Goal: Task Accomplishment & Management: Complete application form

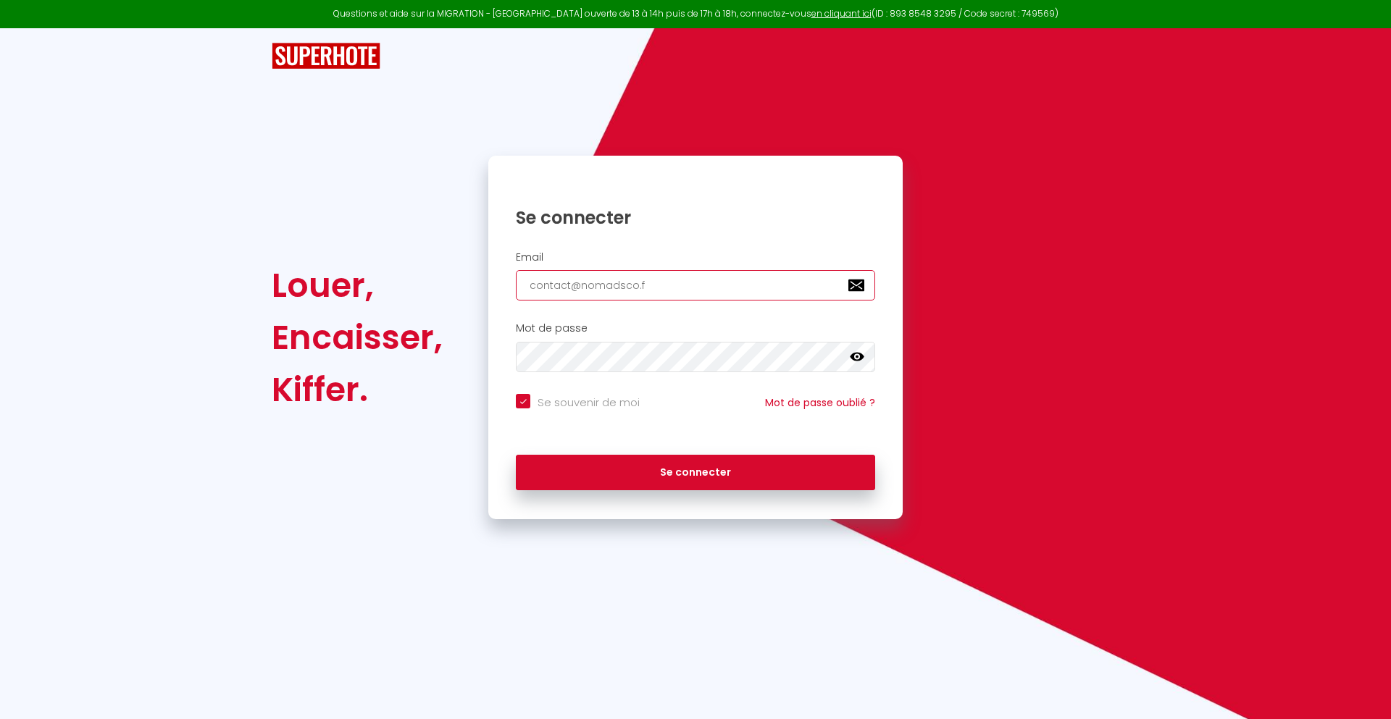
type input "[EMAIL_ADDRESS][DOMAIN_NAME]"
checkbox input "true"
type input "[EMAIL_ADDRESS][DOMAIN_NAME]"
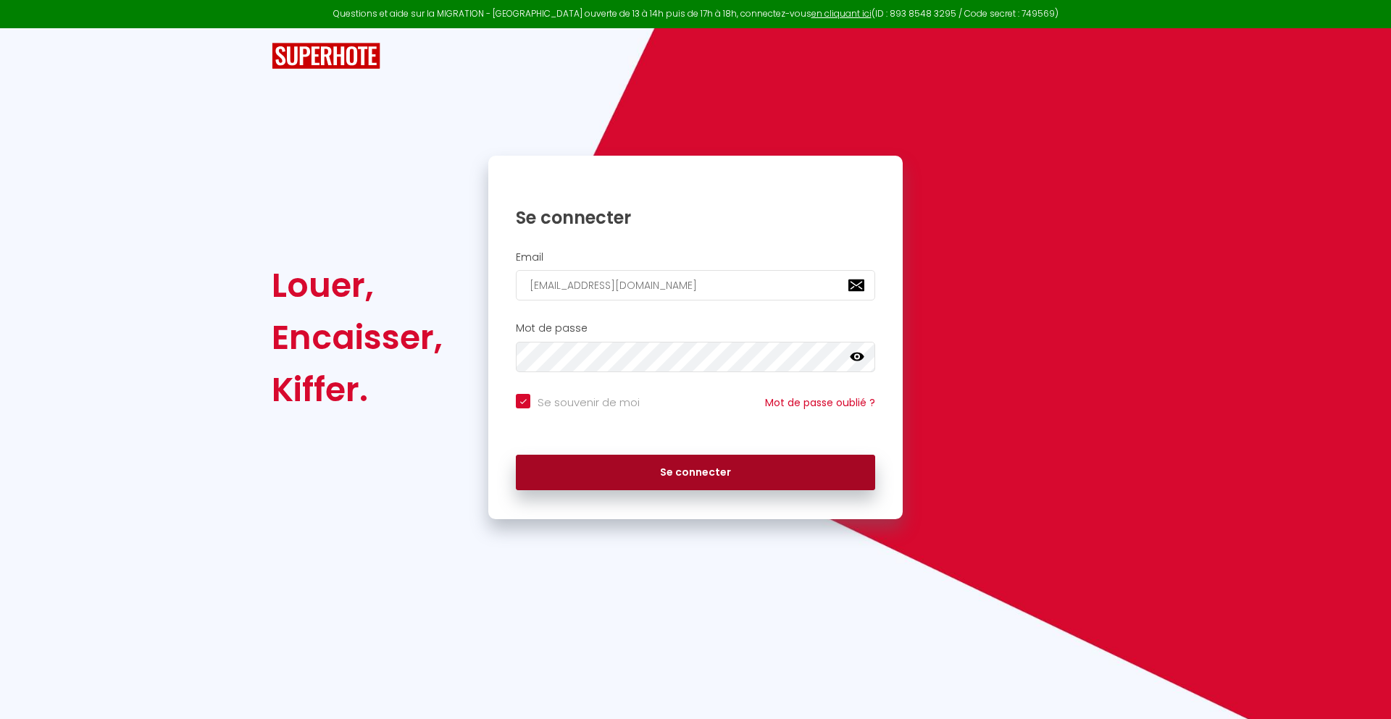
click at [696, 472] on button "Se connecter" at bounding box center [695, 473] width 359 height 36
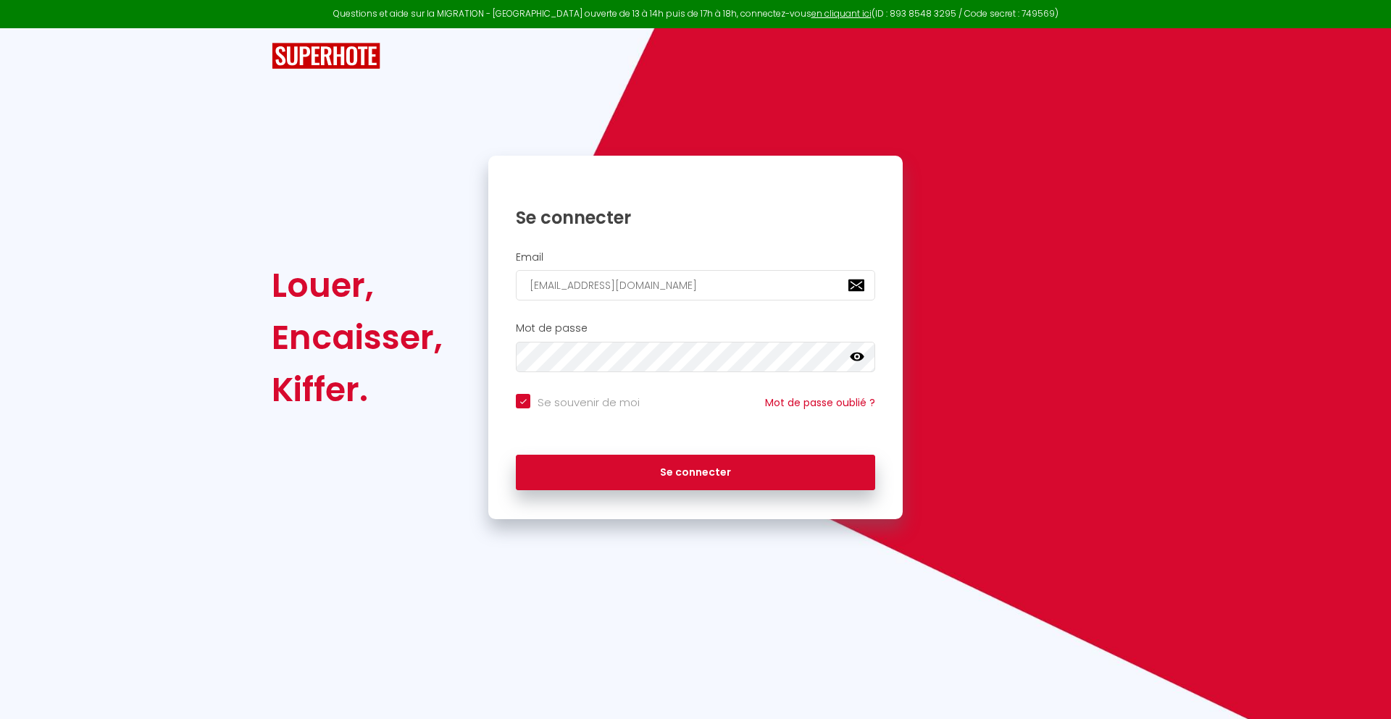
checkbox input "true"
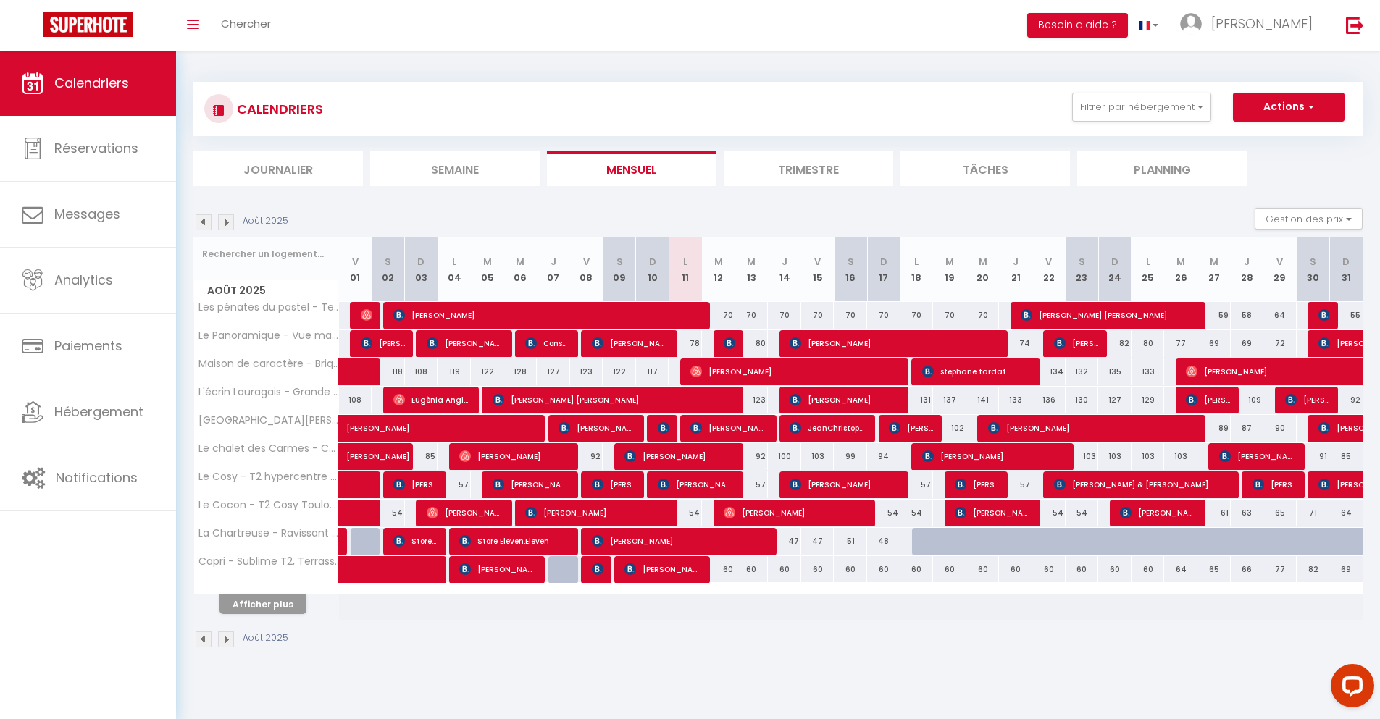
click at [278, 168] on li "Journalier" at bounding box center [278, 169] width 170 height 36
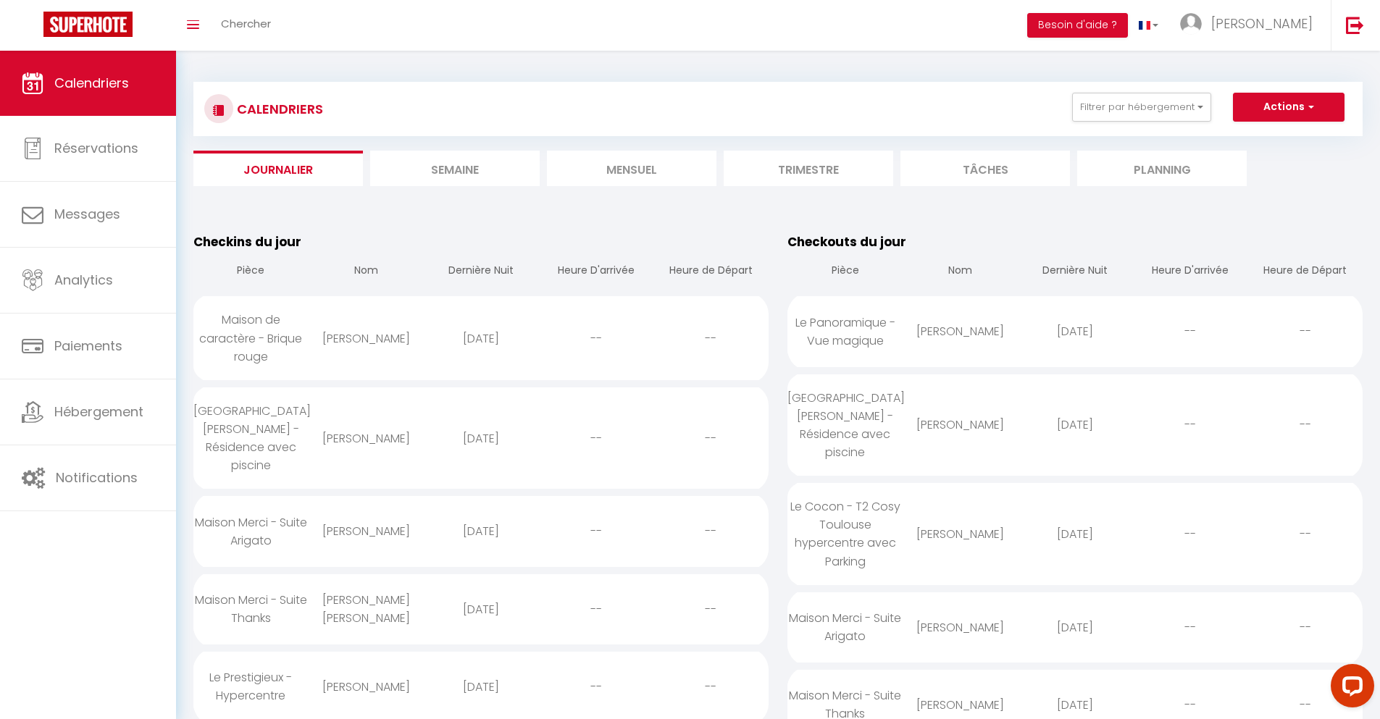
scroll to position [1096, 0]
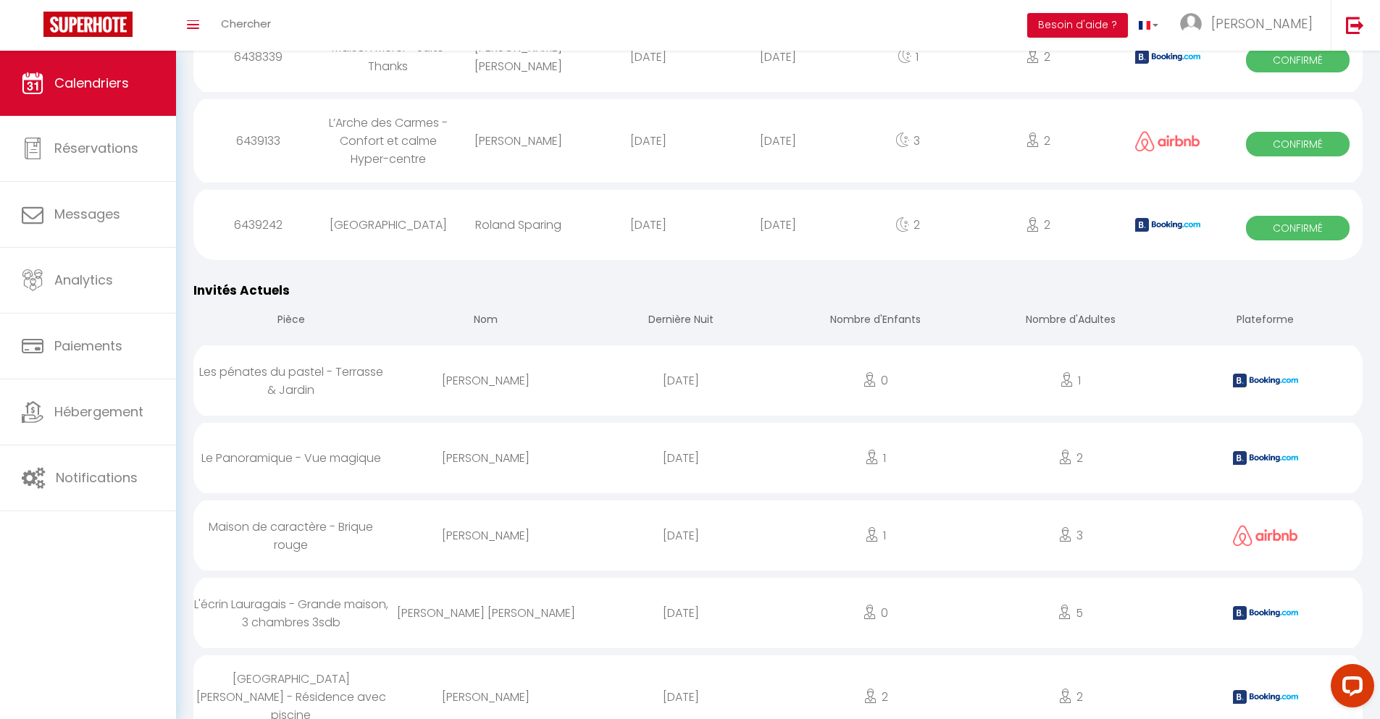
select select "0"
select select "1"
select select
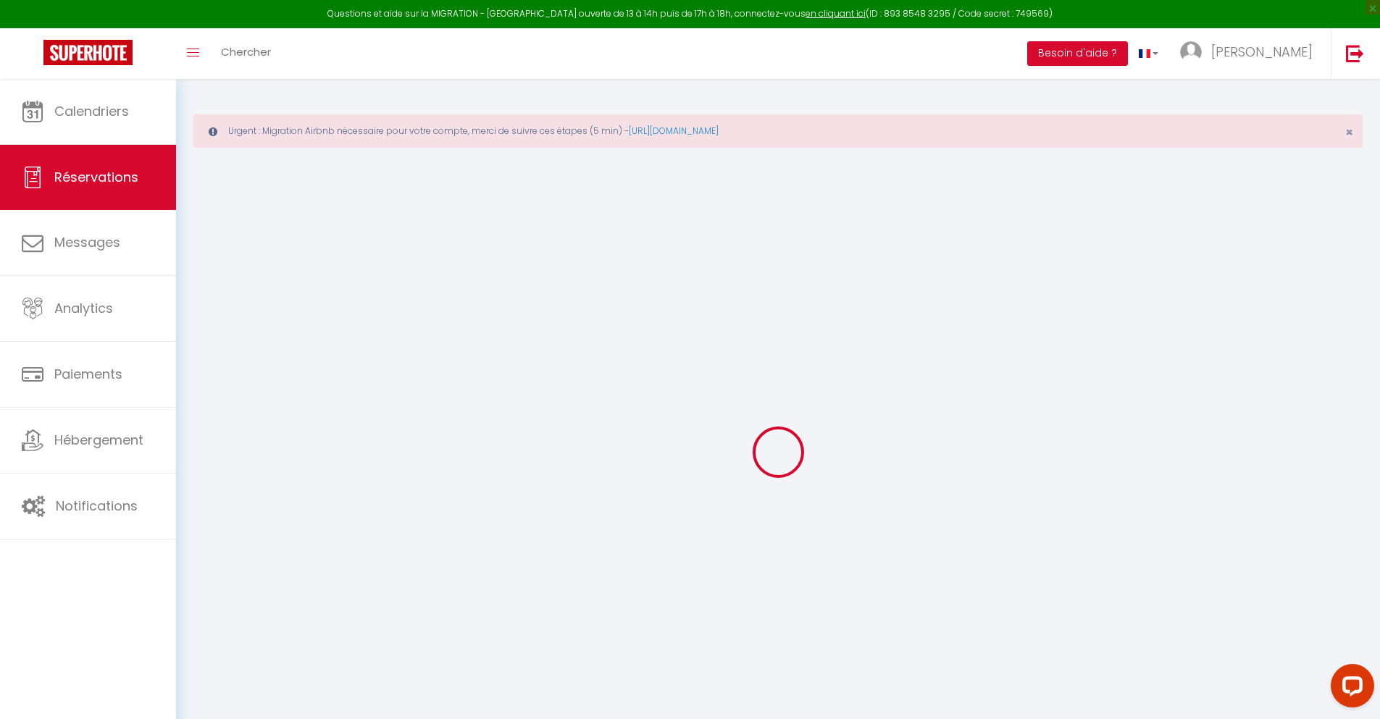
type input "[PERSON_NAME]"
type input "[EMAIL_ADDRESS][DOMAIN_NAME]"
type input "[PHONE_NUMBER]"
type input "."
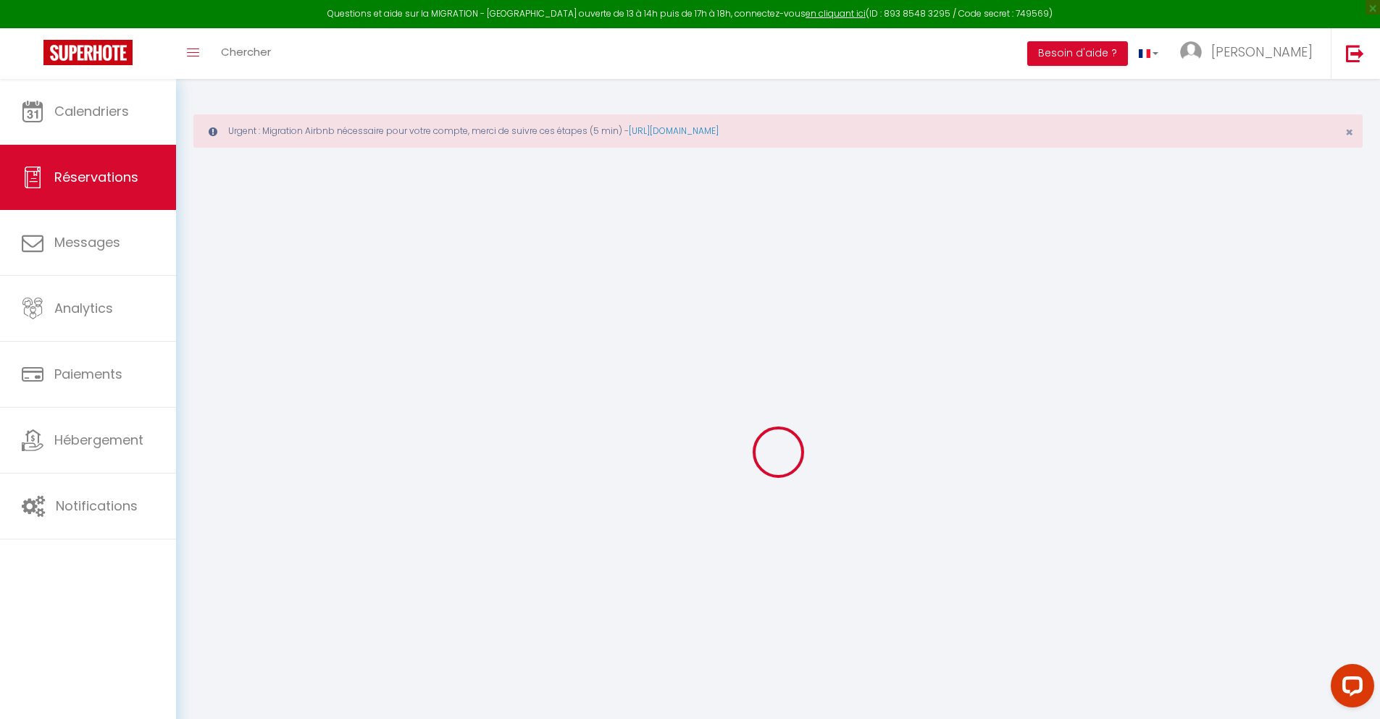
select select "ES"
type input "13.09"
type input "1.12"
select select "36910"
select select "1"
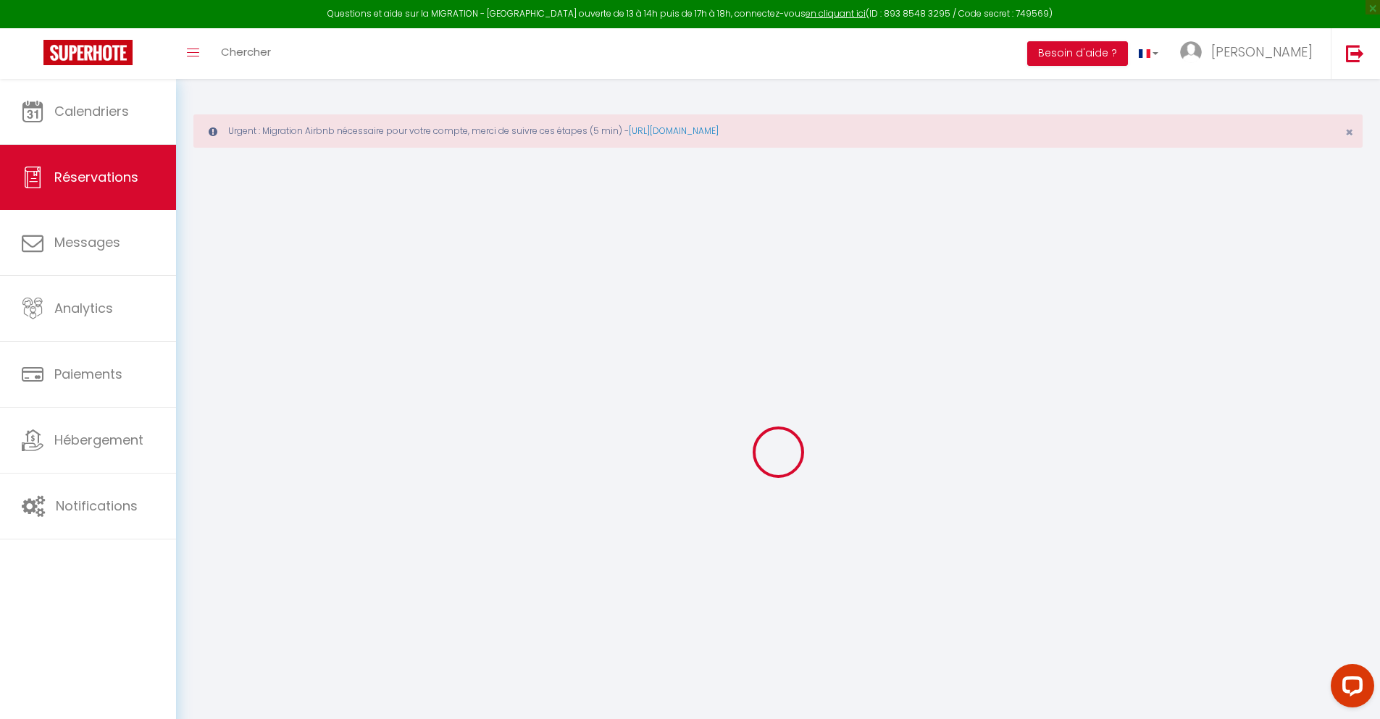
select select
type input "2"
select select "12"
select select
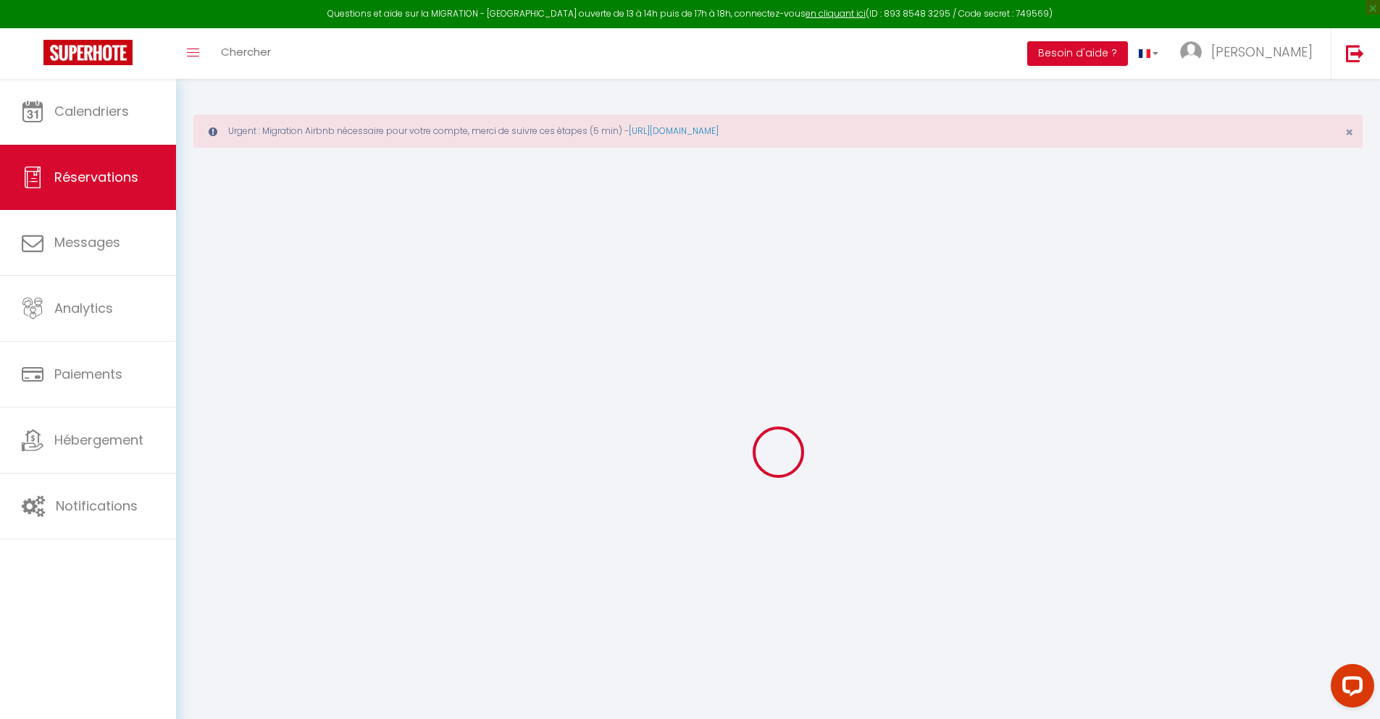
type input "46.98"
checkbox input "false"
type input "0"
select select "2"
type input "0"
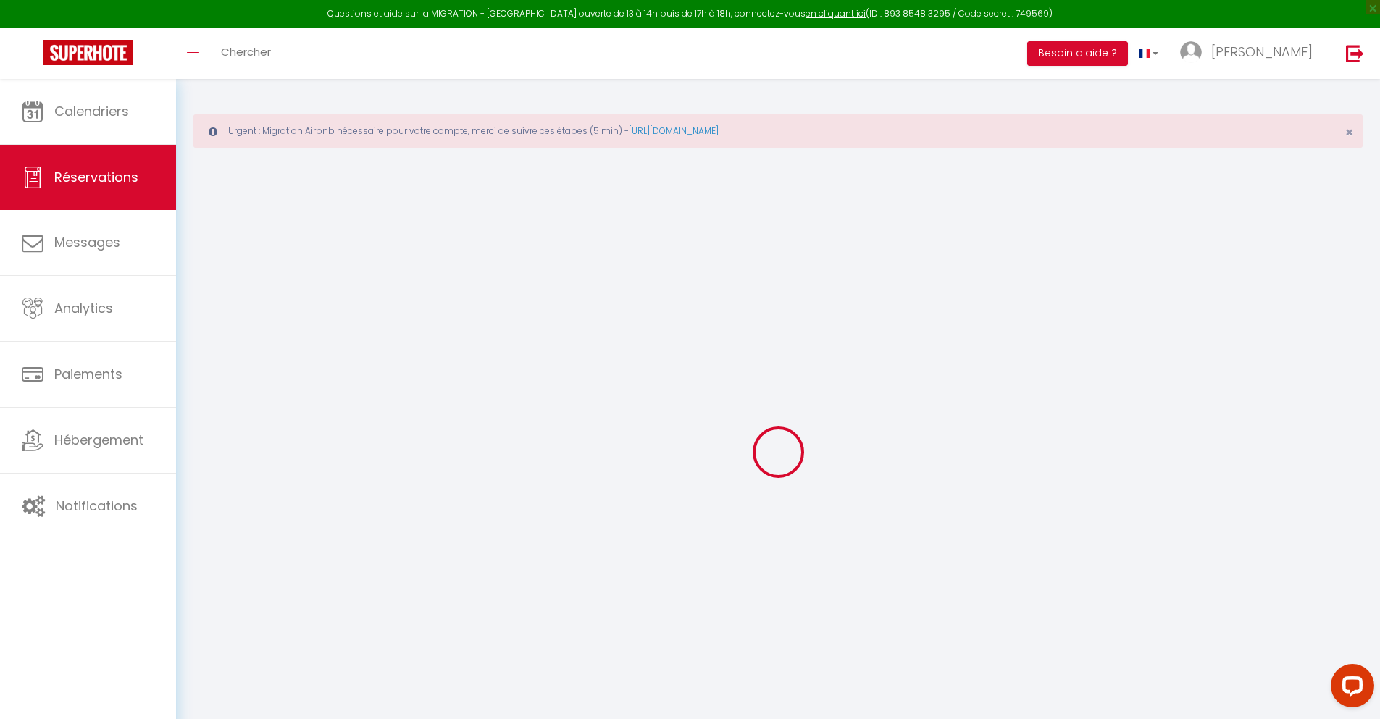
type input "0"
select select
select select "14"
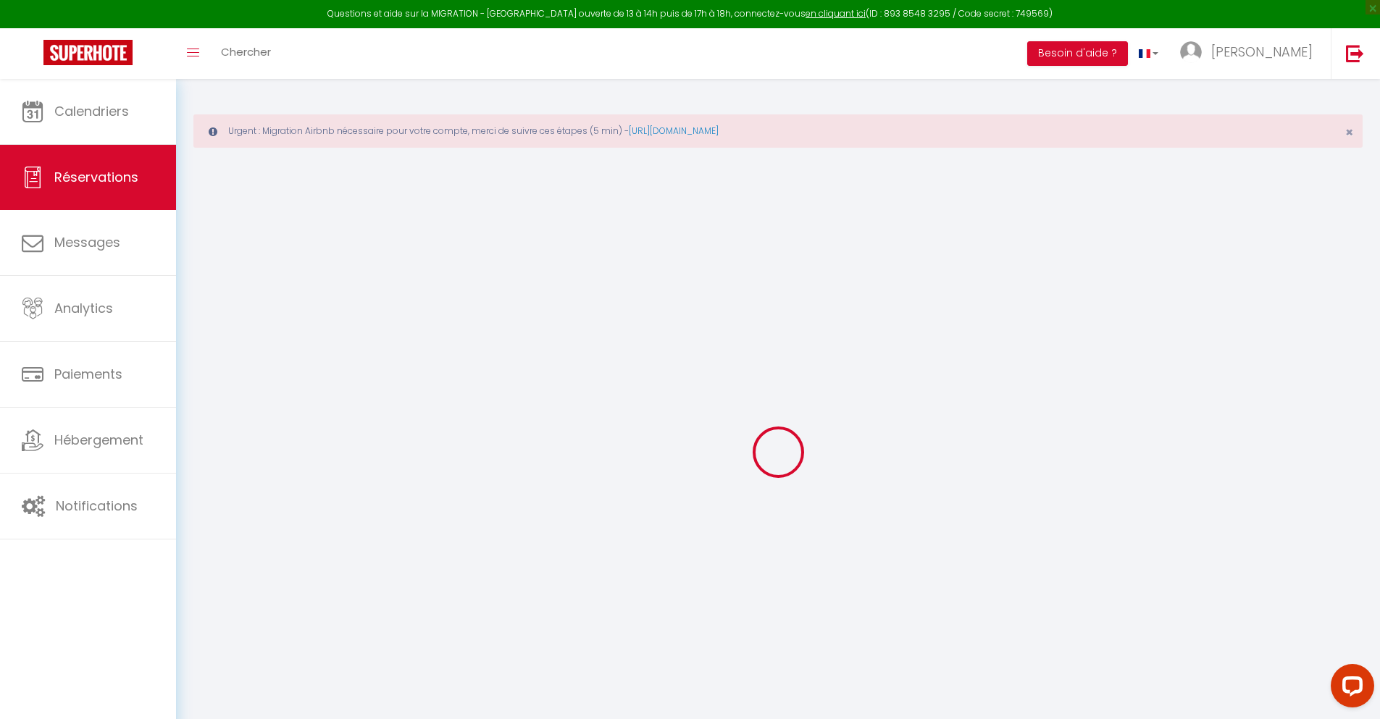
checkbox input "false"
select select
checkbox input "false"
select select
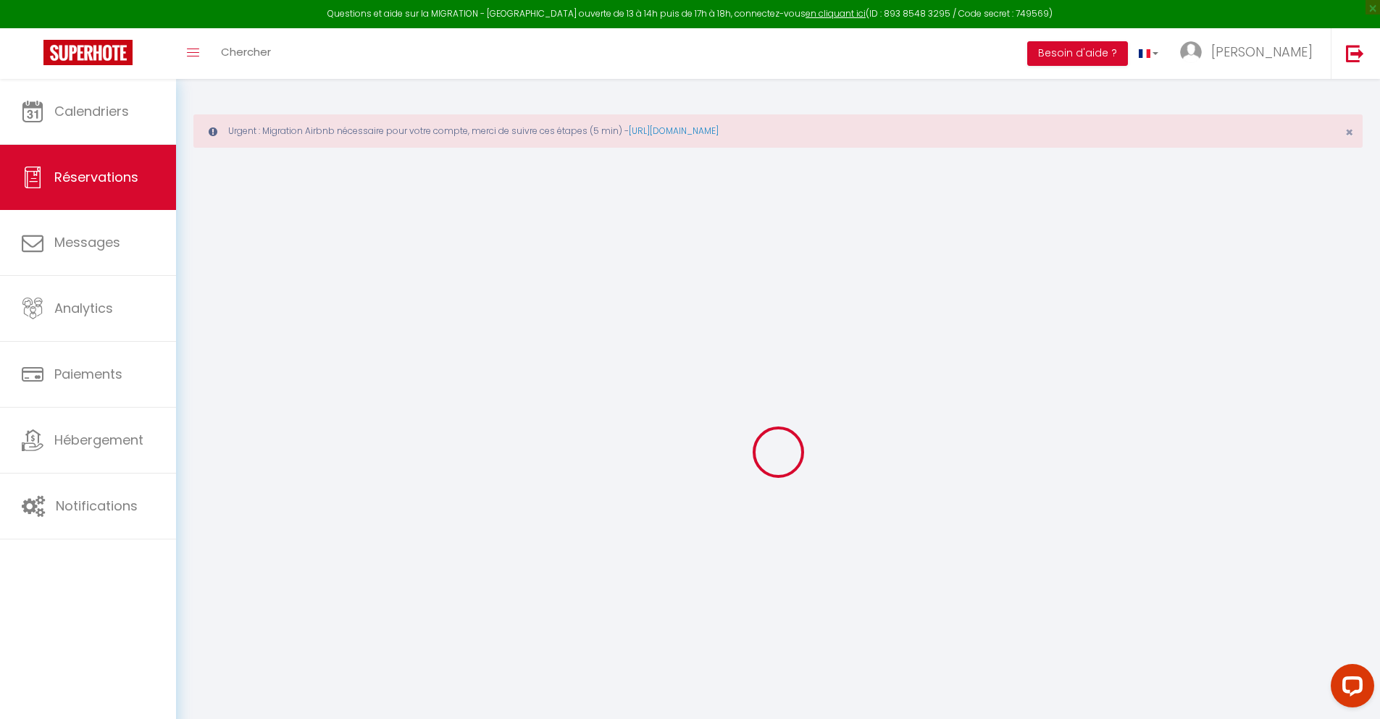
select select
checkbox input "false"
select select
checkbox input "false"
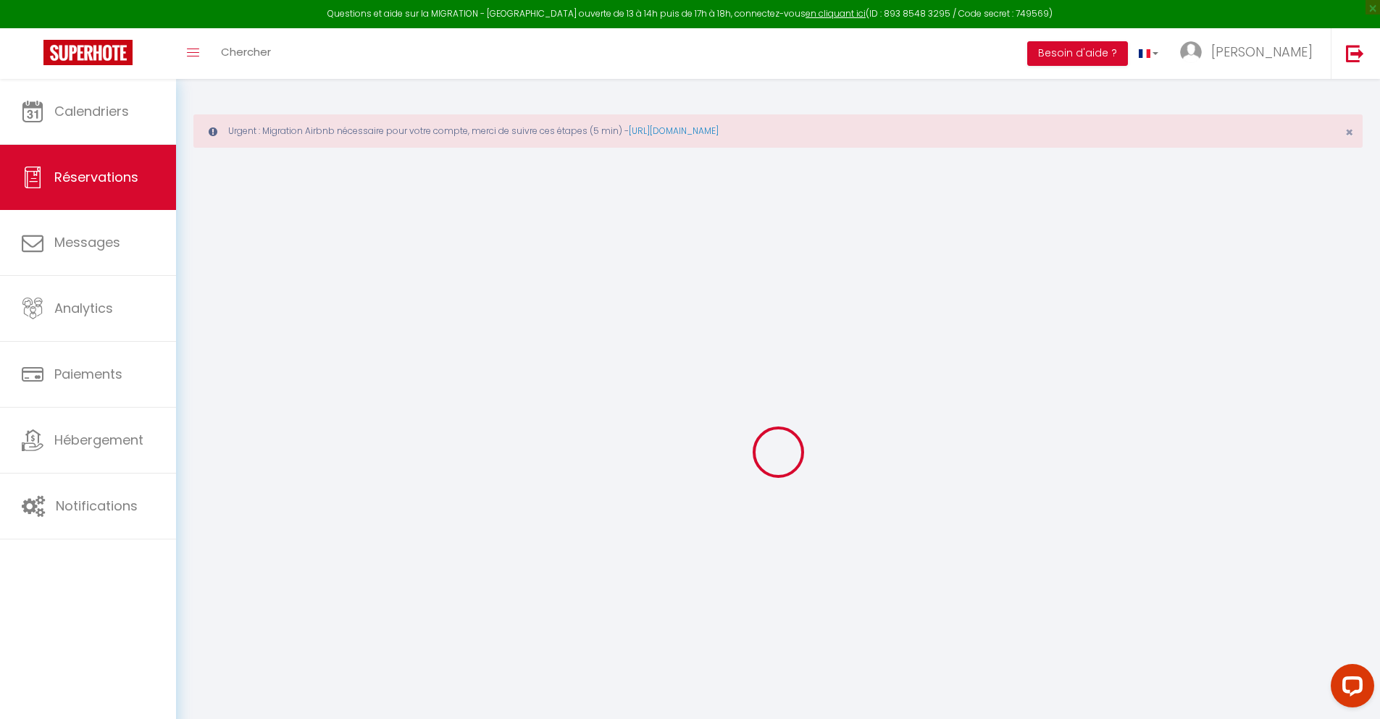
type textarea "** THIS RESERVATION HAS BEEN PRE-PAID ** BOOKING NOTE : Payment charge is EUR 1…"
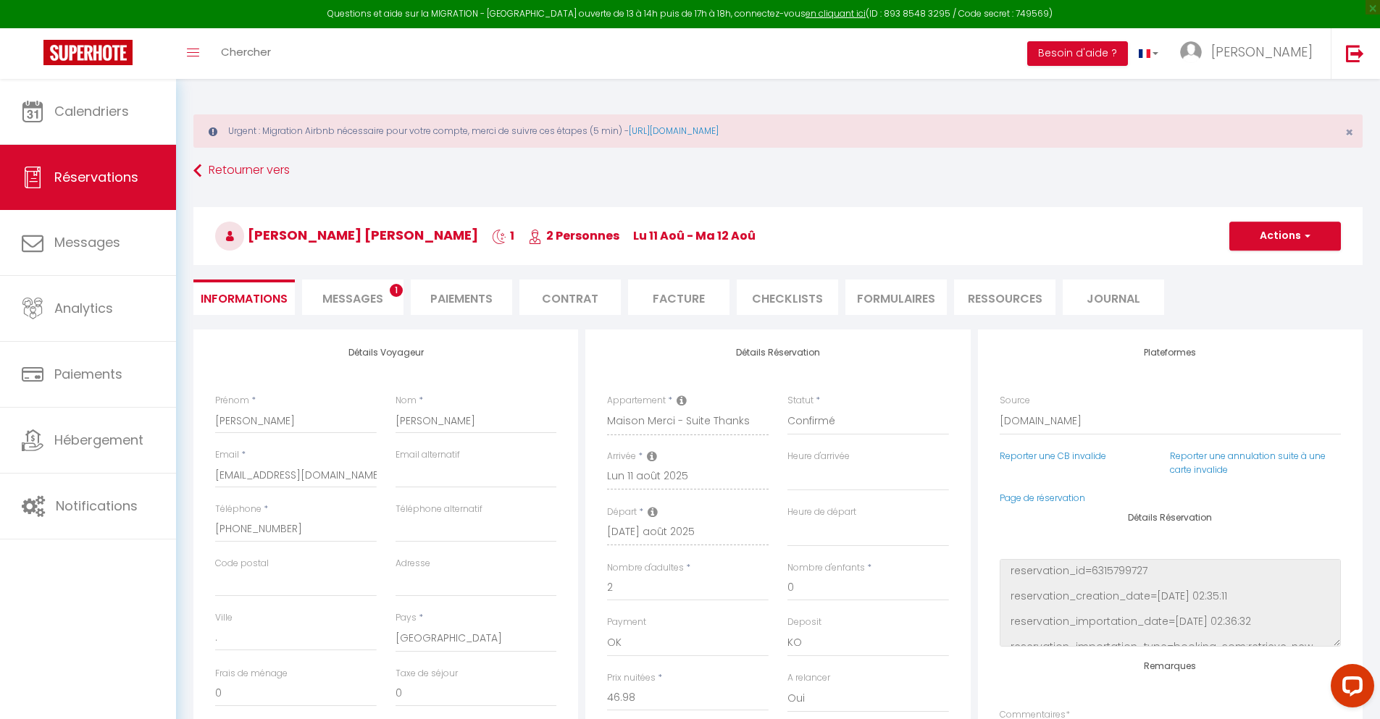
type input "30"
type input "3.08"
select select
checkbox input "false"
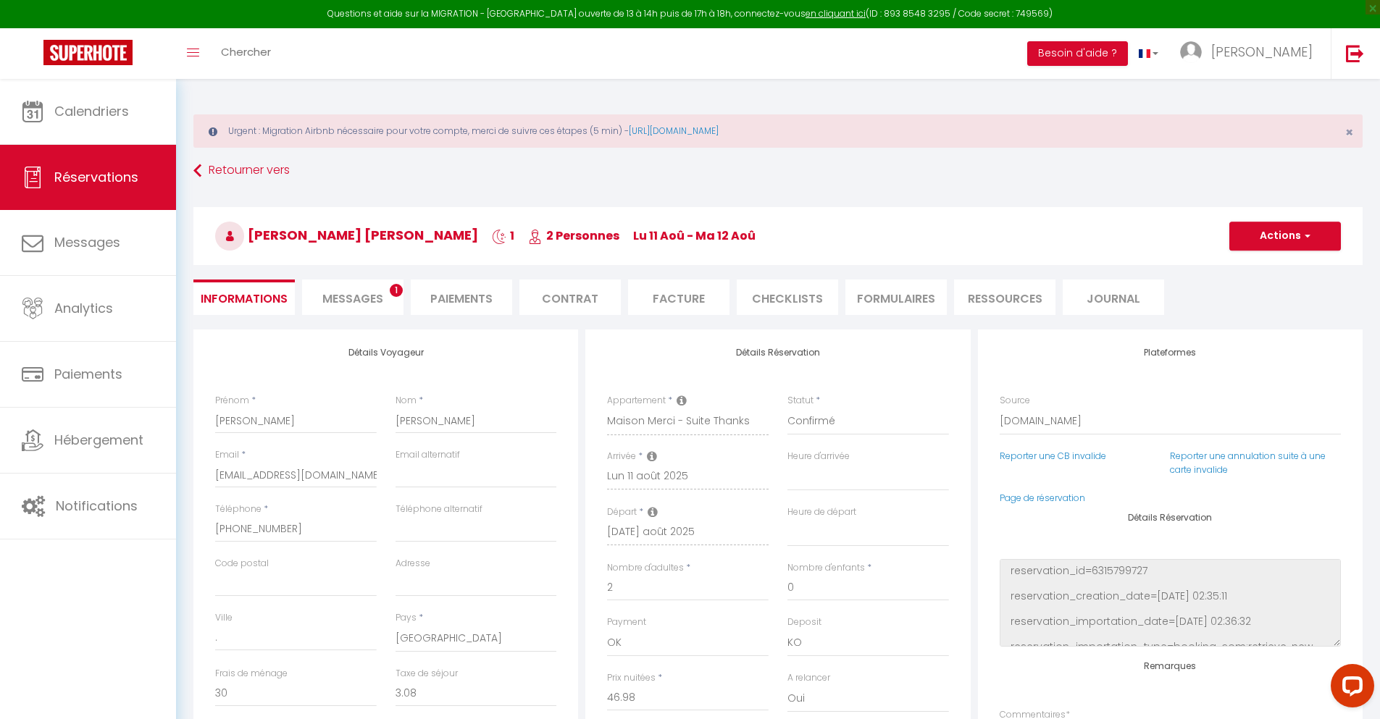
select select
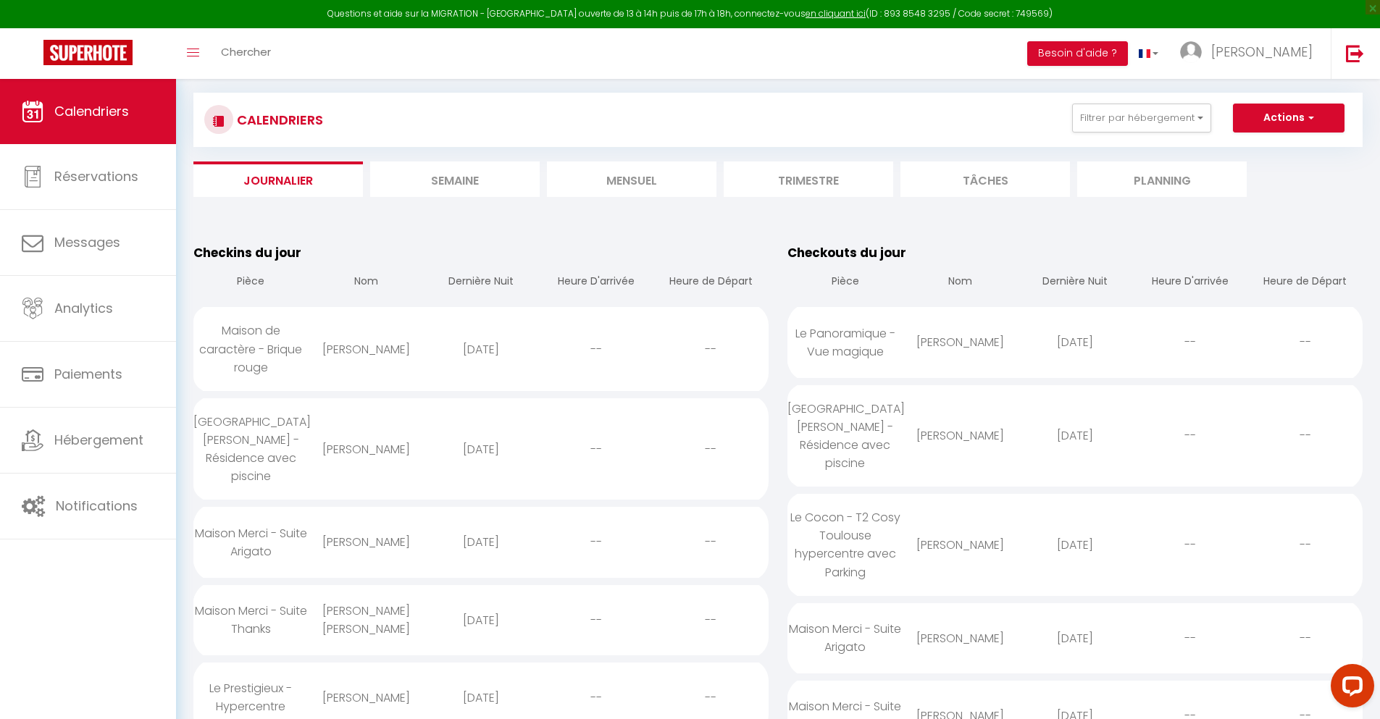
scroll to position [1264, 0]
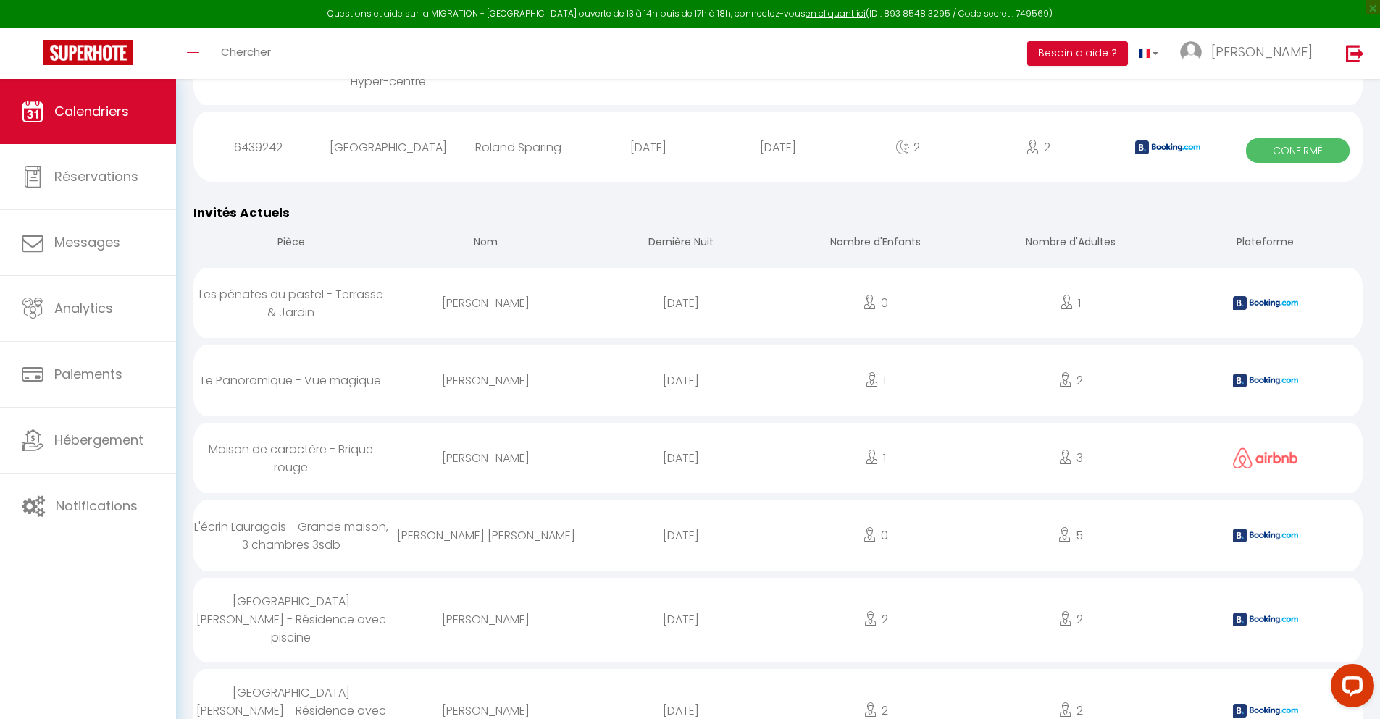
select select "0"
select select "1"
select select
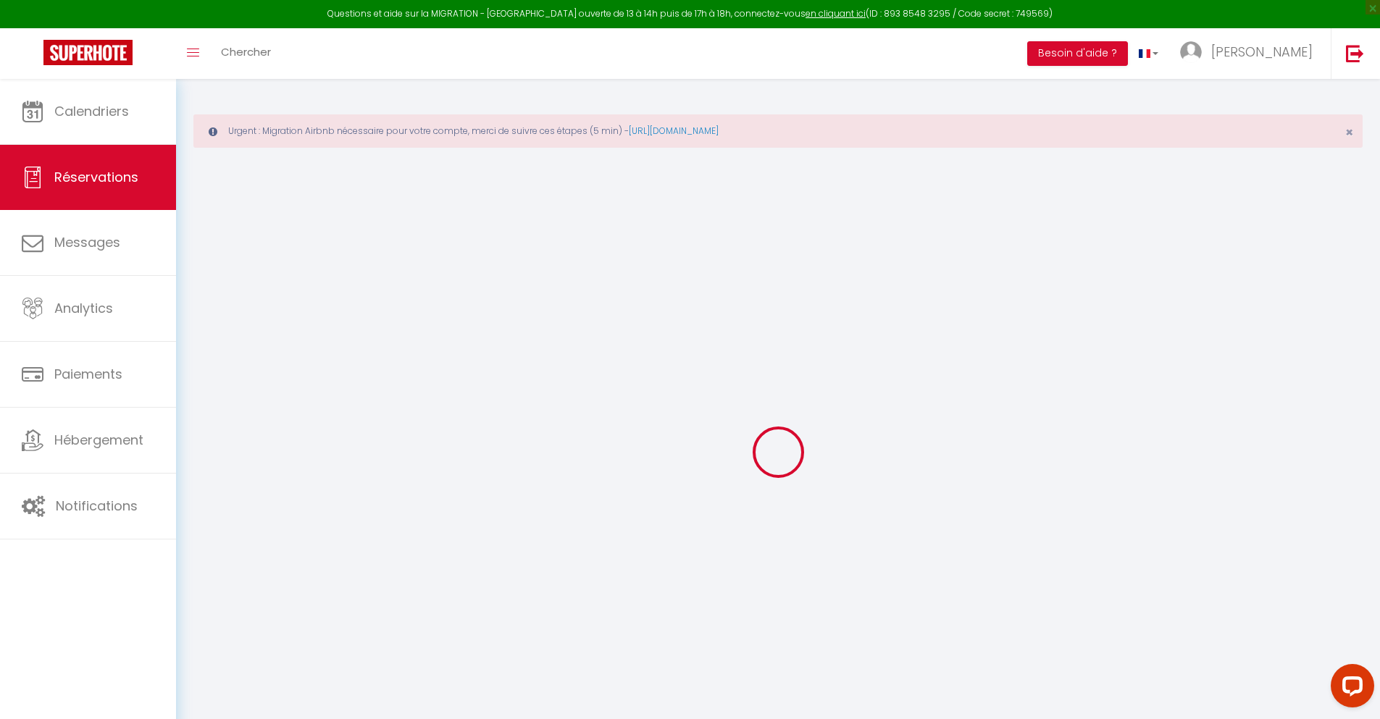
select select
checkbox input "false"
type textarea "isAutoTranslationEnabled=true user=[object Object] viewer=[object Object] heade…"
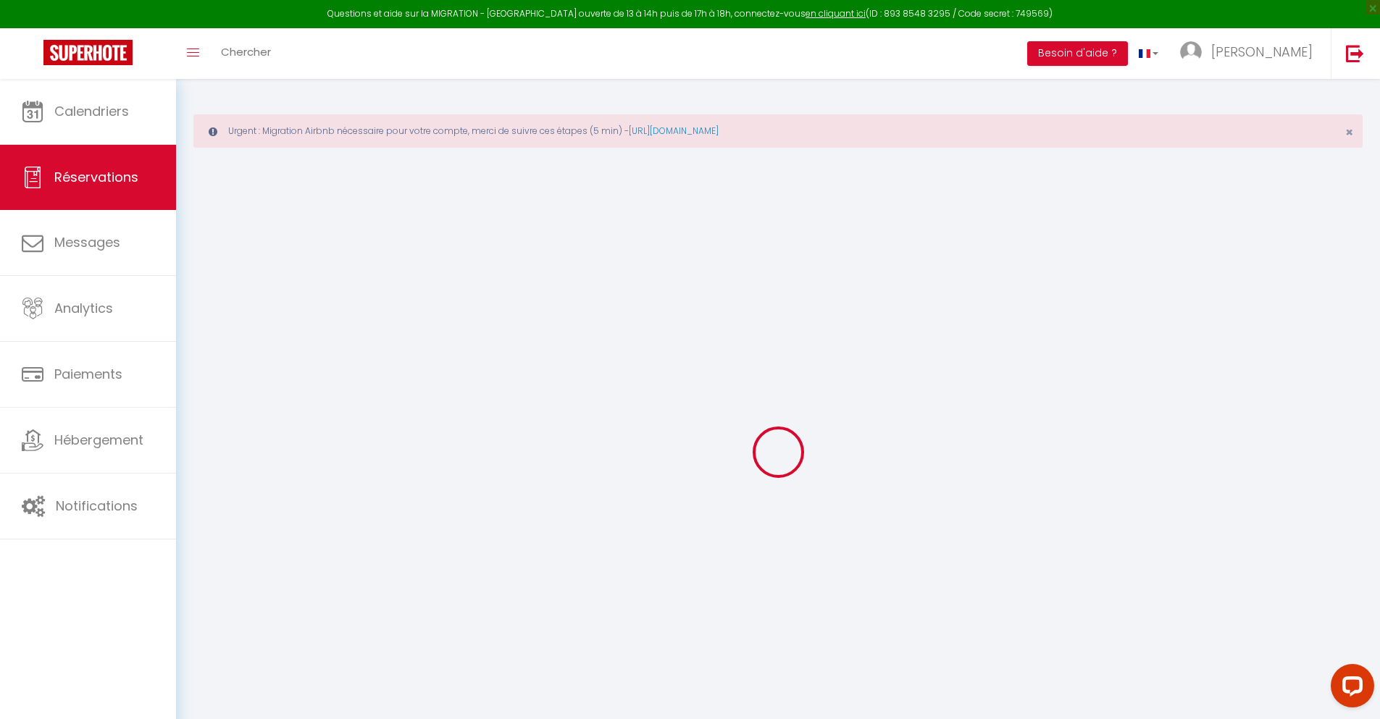
select select
checkbox input "false"
type textarea "isAutoTranslationEnabled=true user=[object Object] viewer=[object Object] heade…"
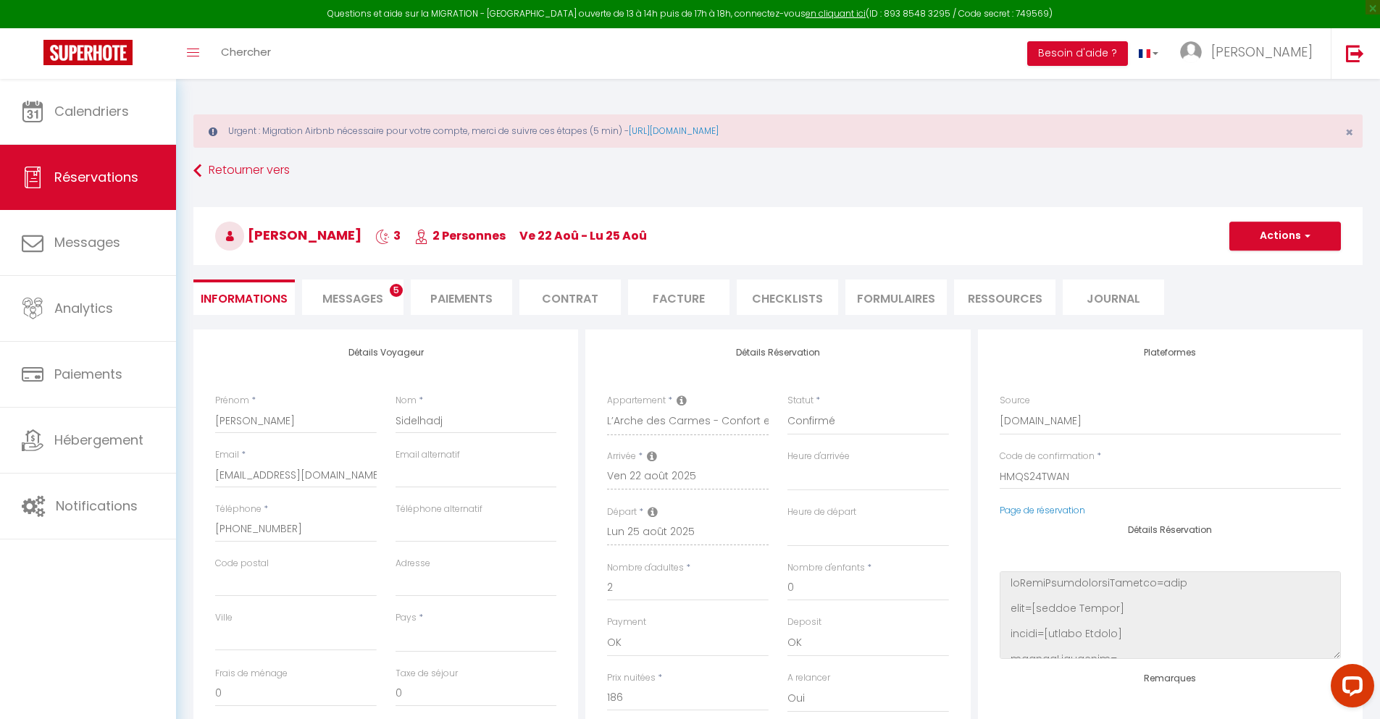
select select
type input "45"
type input "13.39"
select select
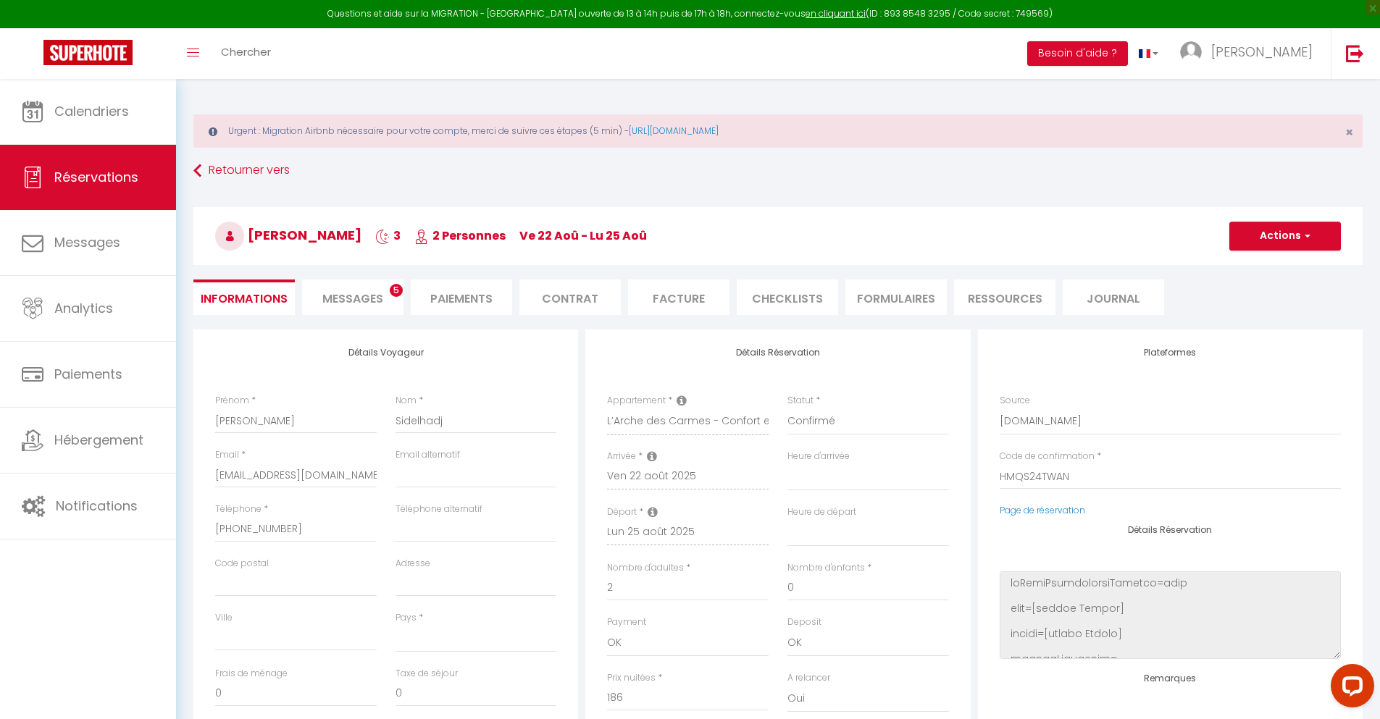
checkbox input "false"
type textarea "isAutoTranslationEnabled=true user=[object Object] viewer=[object Object] heade…"
select select
checkbox input "false"
type textarea "isAutoTranslationEnabled=true user=[object Object] viewer=[object Object] heade…"
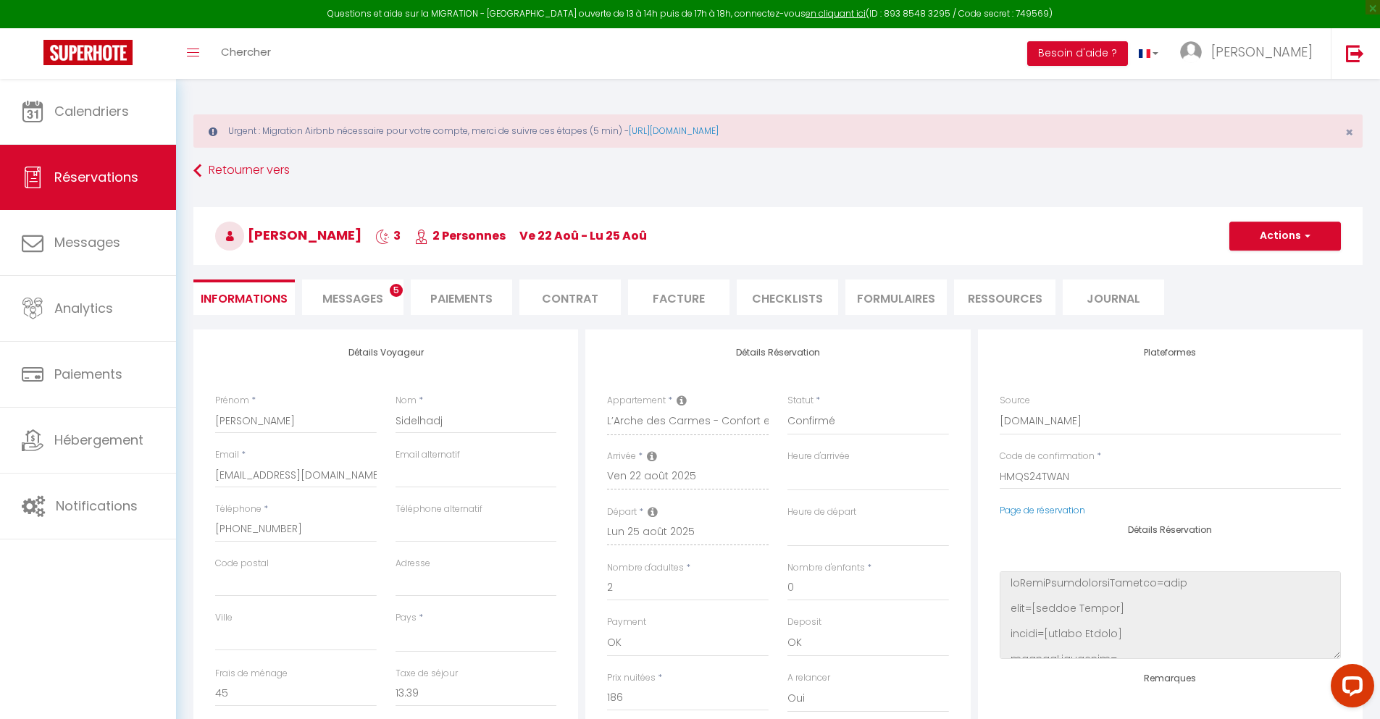
select select
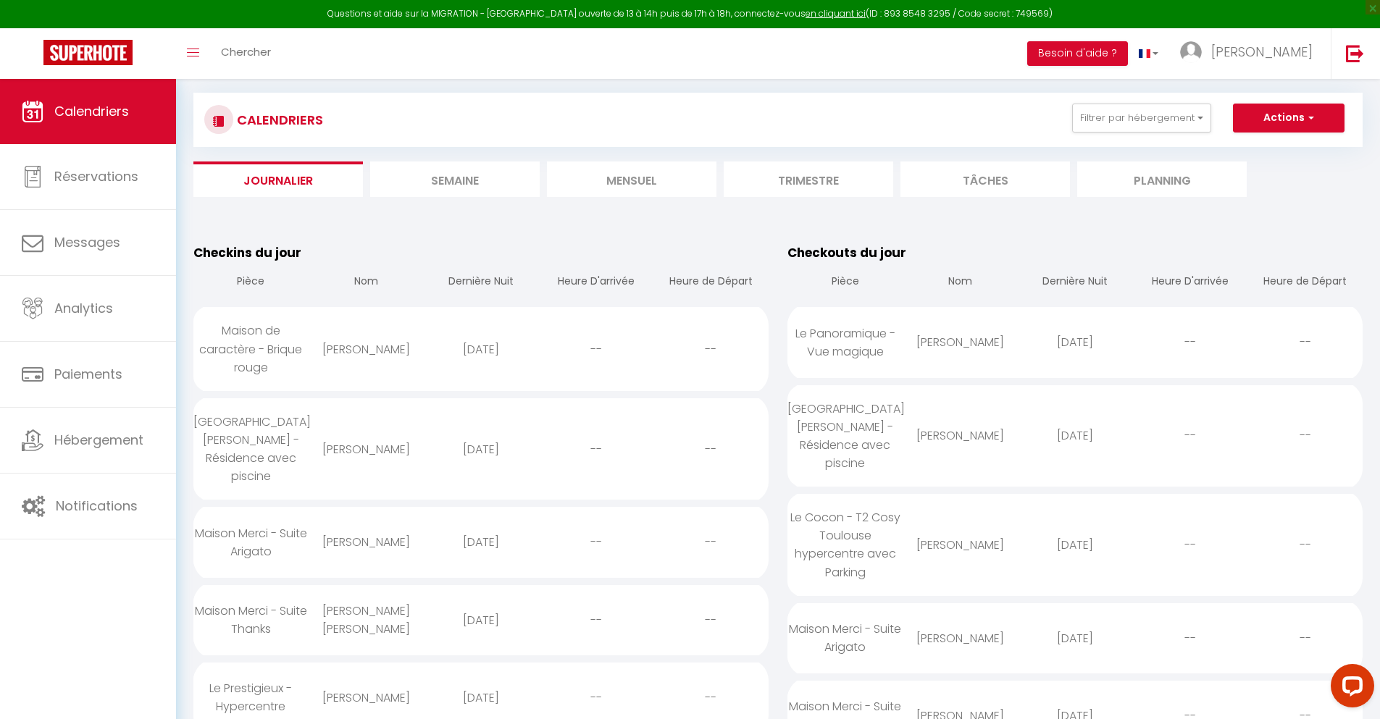
scroll to position [1354, 0]
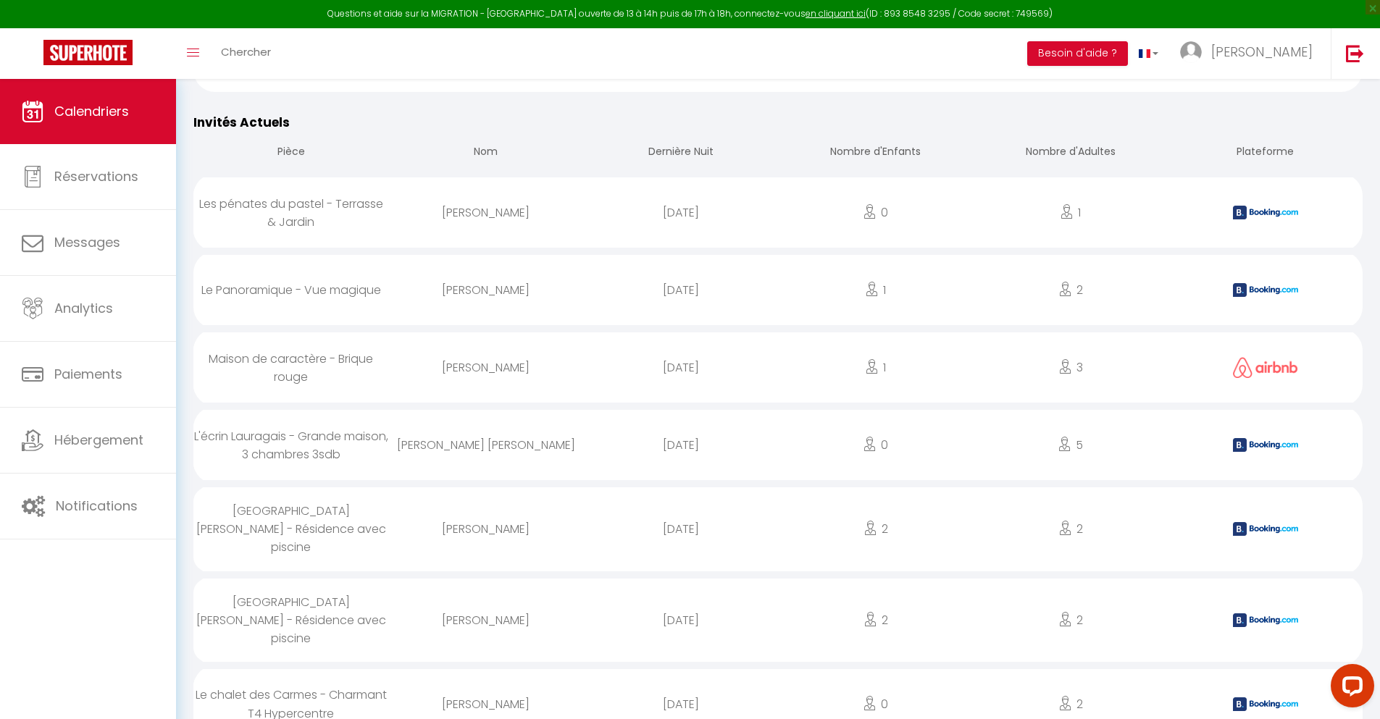
select select "0"
select select "1"
select select
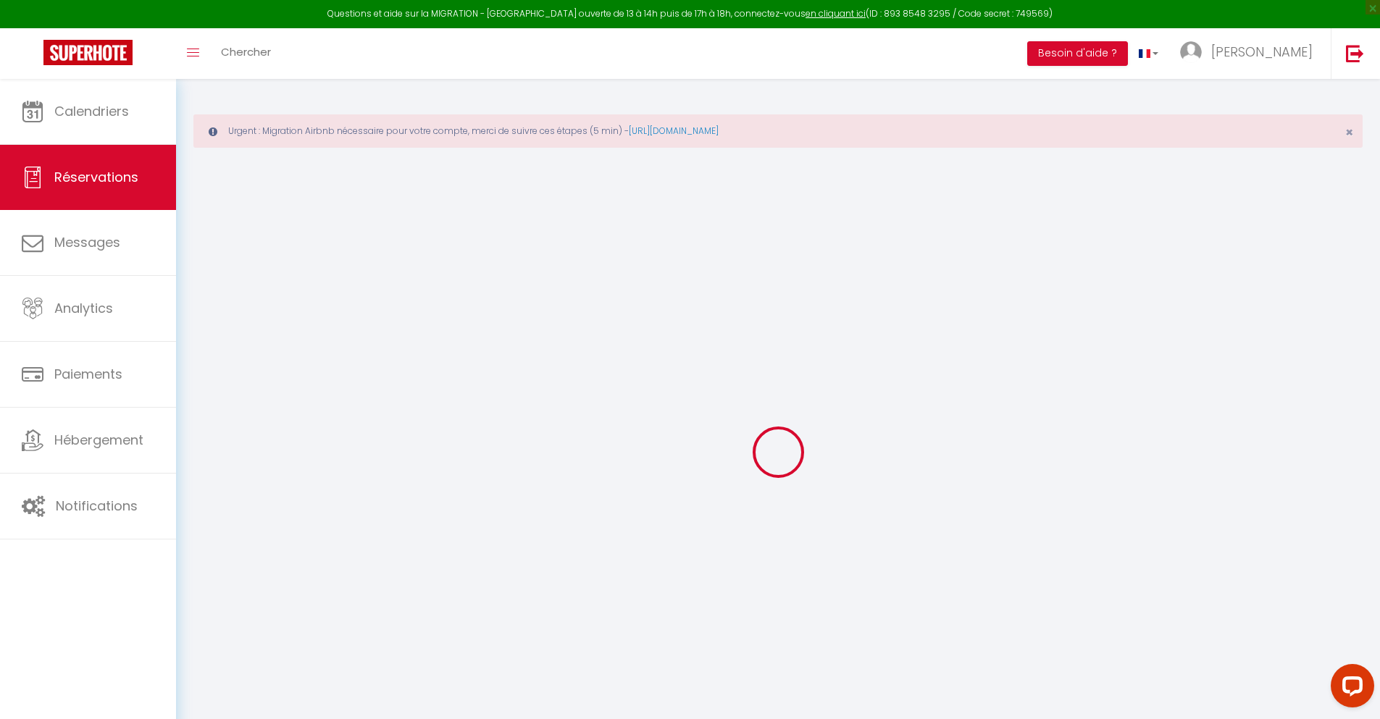
select select
checkbox input "false"
type textarea "** THIS RESERVATION HAS BEEN PRE-PAID ** BOOKING NOTE : Payment charge is EUR 5…"
type input "85"
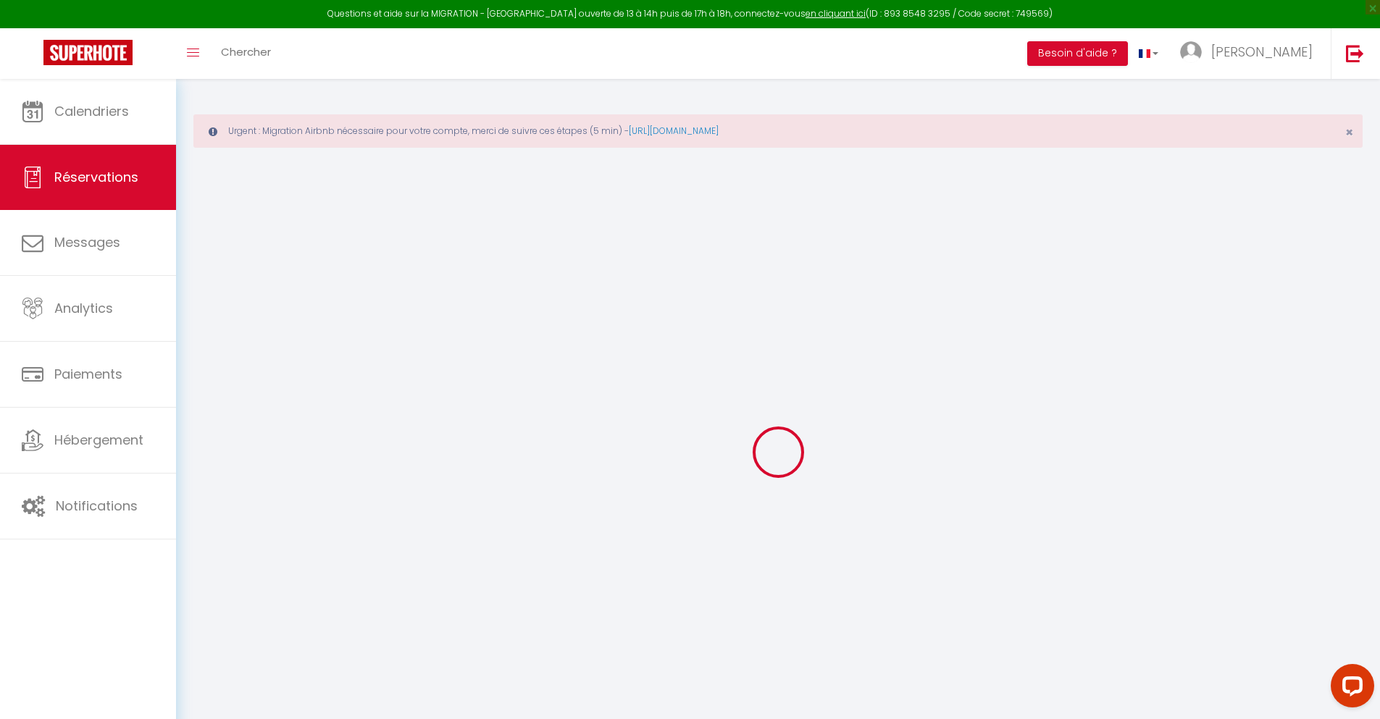
type input "17.08"
select select
checkbox input "false"
select select
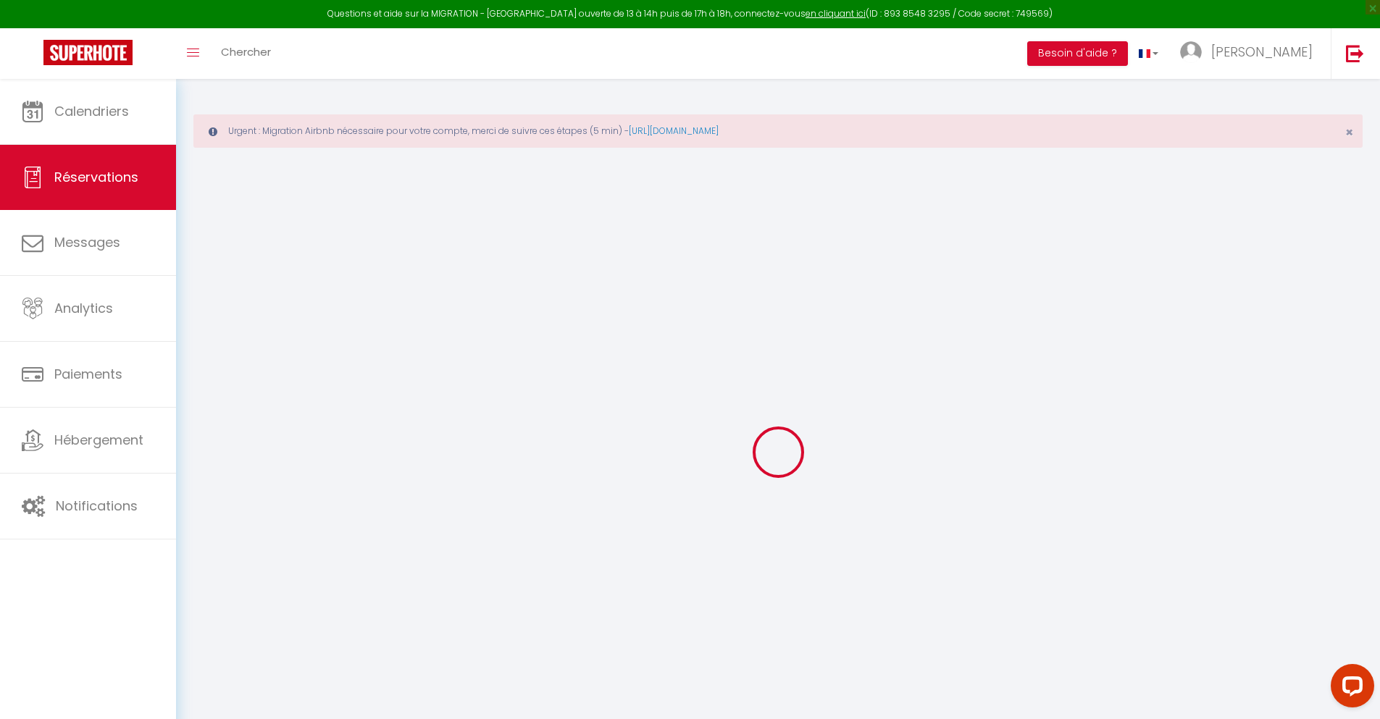
select select
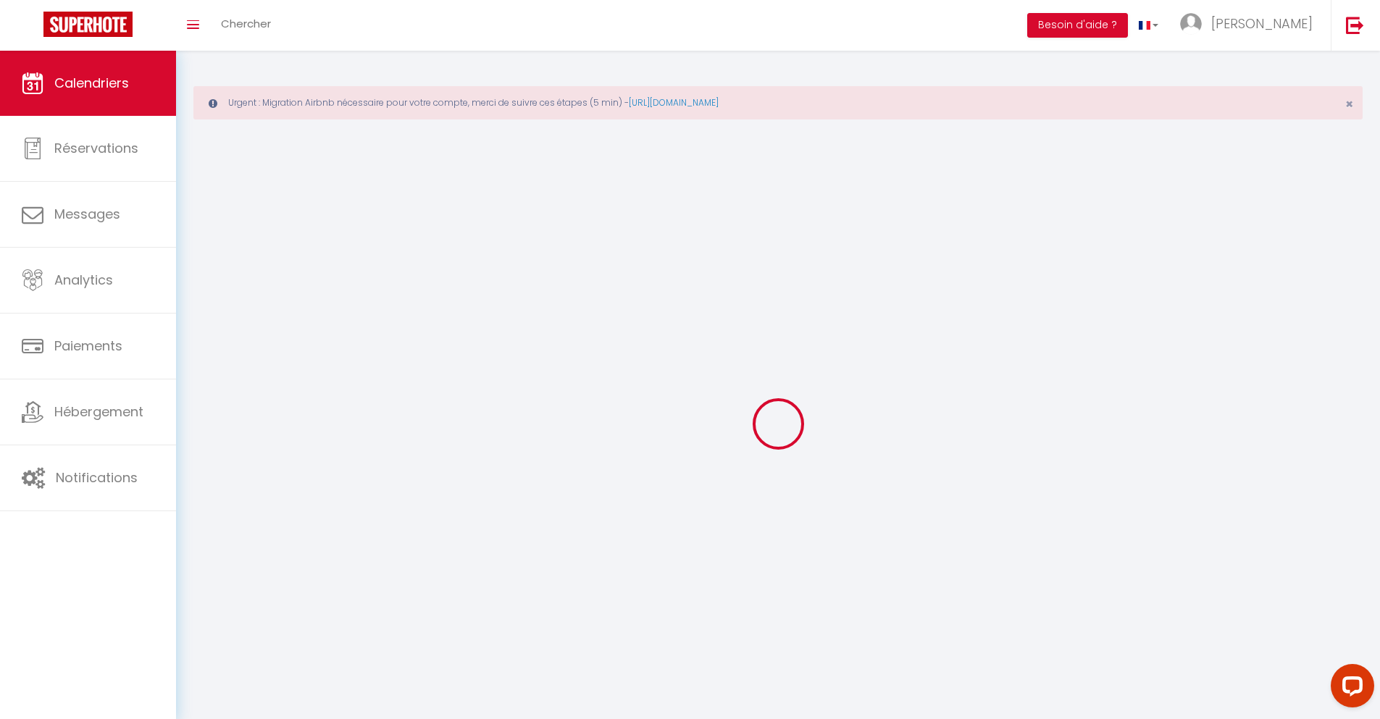
scroll to position [79, 0]
